Goal: Task Accomplishment & Management: Use online tool/utility

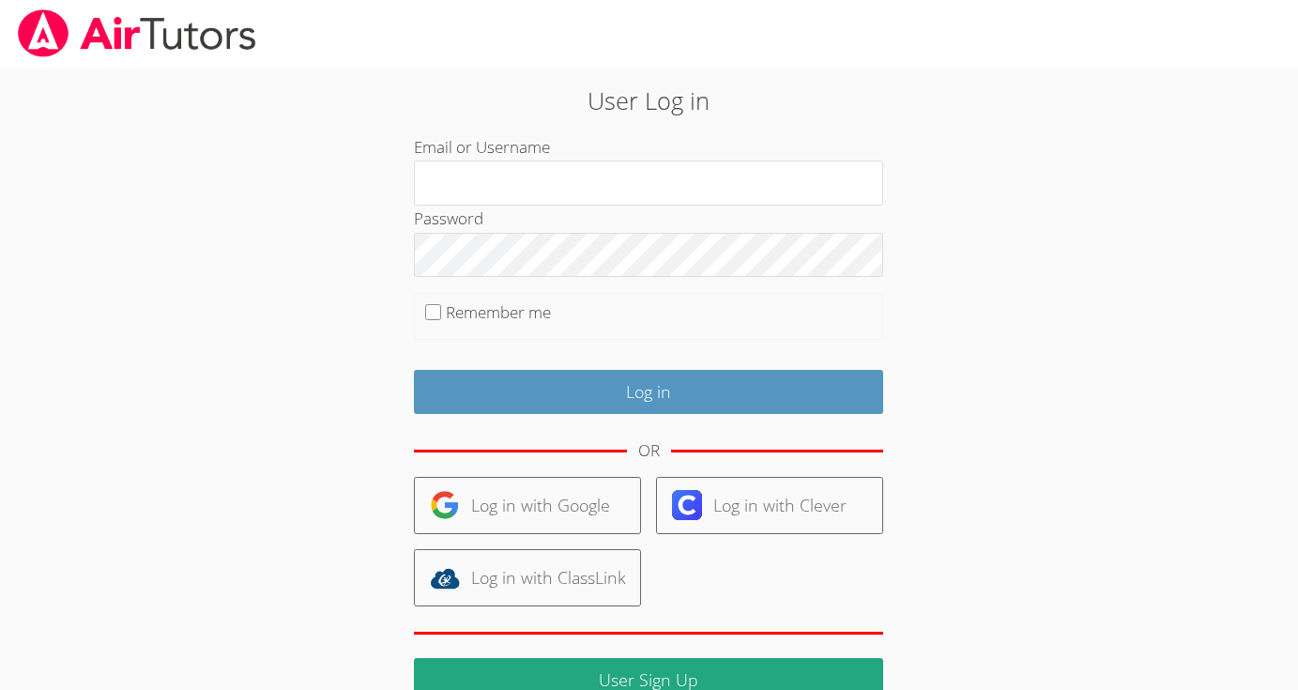
type input "[EMAIL_ADDRESS][DOMAIN_NAME]"
click at [436, 309] on input "Remember me" at bounding box center [433, 312] width 16 height 16
checkbox input "true"
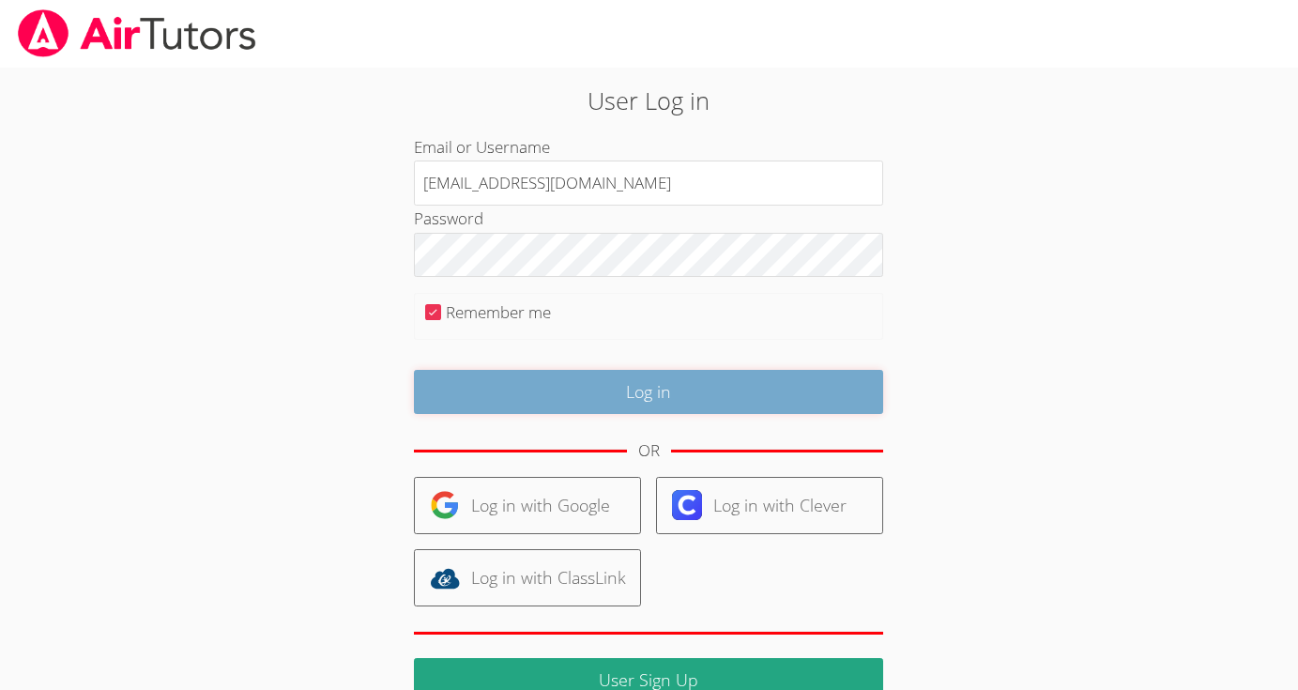
click at [622, 389] on input "Log in" at bounding box center [648, 392] width 469 height 44
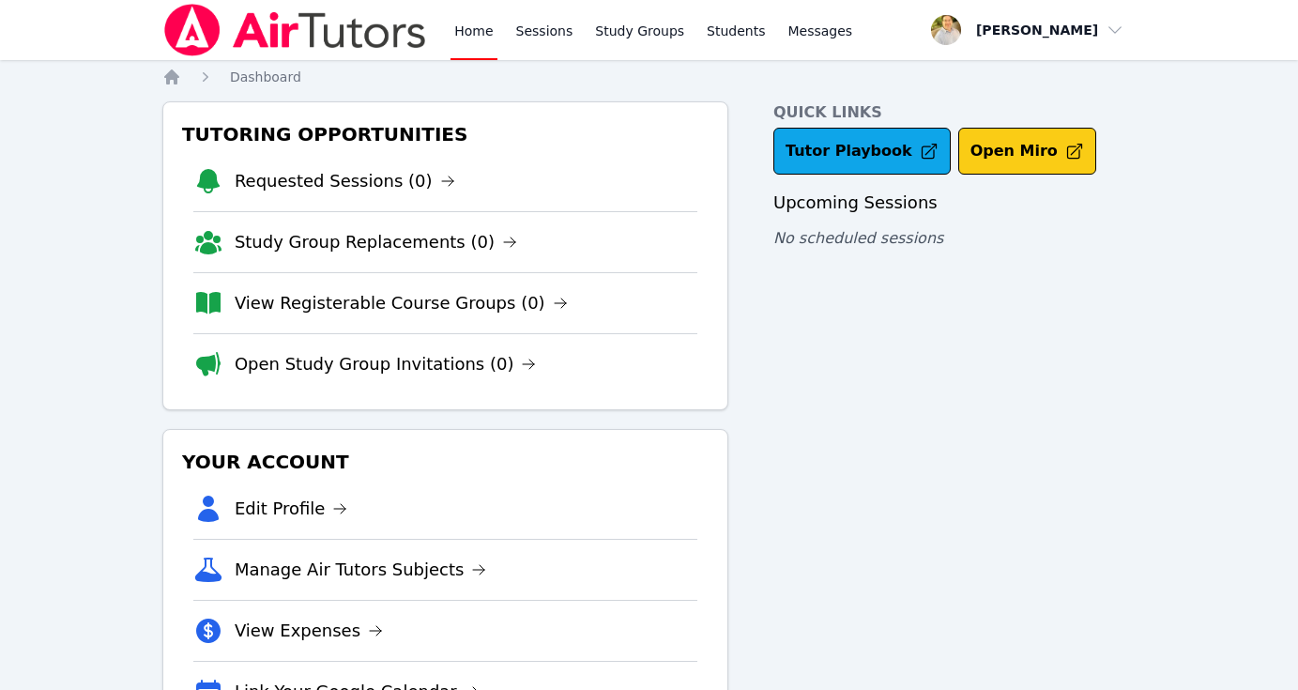
click at [1002, 156] on button "Open Miro" at bounding box center [1027, 151] width 138 height 47
